Goal: Find specific page/section: Find specific page/section

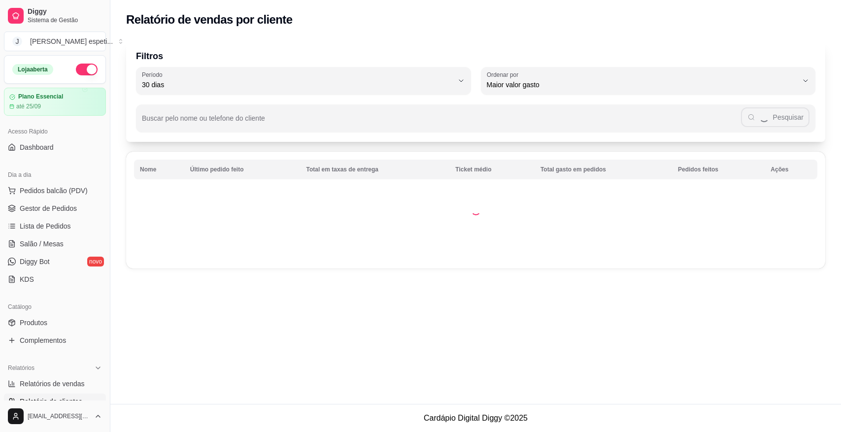
select select "30"
select select "HIGHEST_TOTAL_SPENT_WITH_ORDERS"
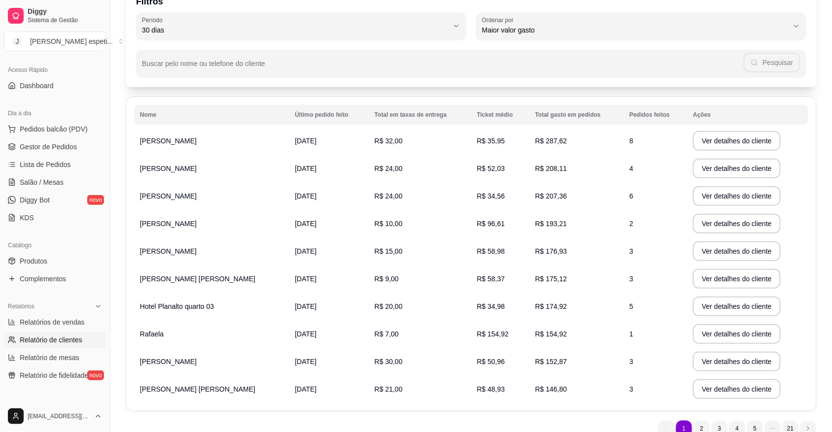
scroll to position [37, 0]
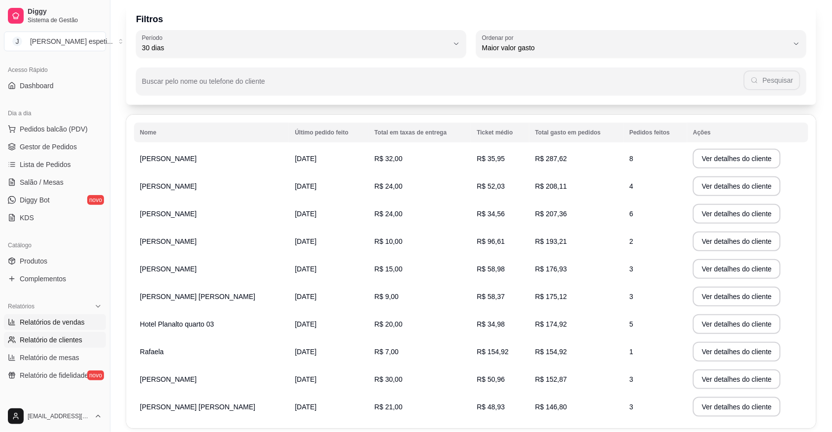
click at [55, 320] on span "Relatórios de vendas" at bounding box center [52, 322] width 65 height 10
select select "ALL"
select select "0"
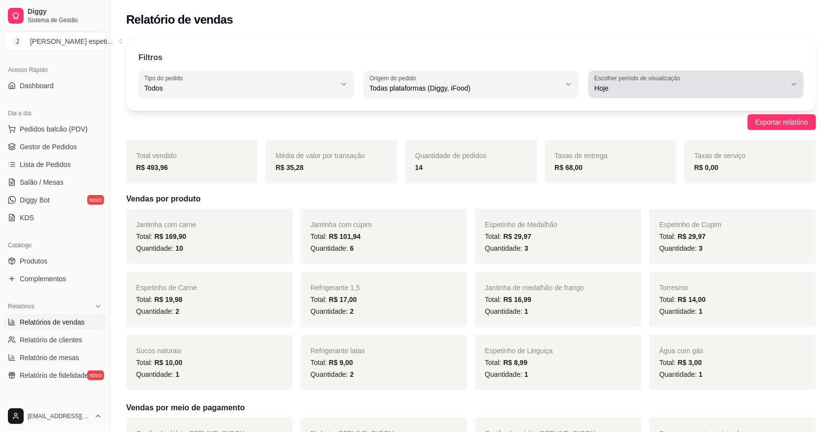
click at [791, 82] on icon "button" at bounding box center [794, 84] width 8 height 8
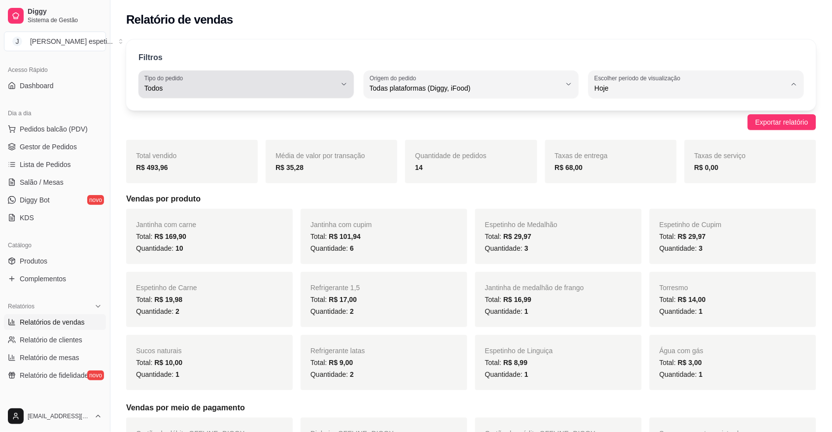
click at [335, 85] on span "Todos" at bounding box center [240, 88] width 192 height 10
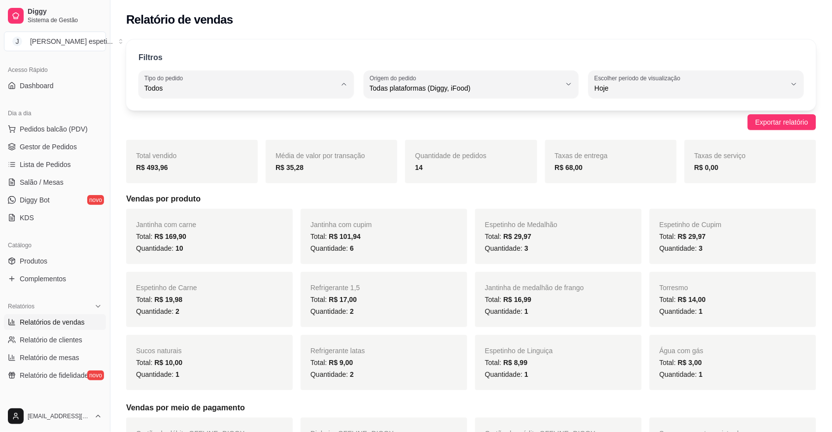
click at [207, 126] on span "Entrega" at bounding box center [241, 127] width 182 height 9
type input "DELIVERY"
select select "DELIVERY"
click at [47, 148] on span "Gestor de Pedidos" at bounding box center [48, 147] width 57 height 10
